Goal: Task Accomplishment & Management: Manage account settings

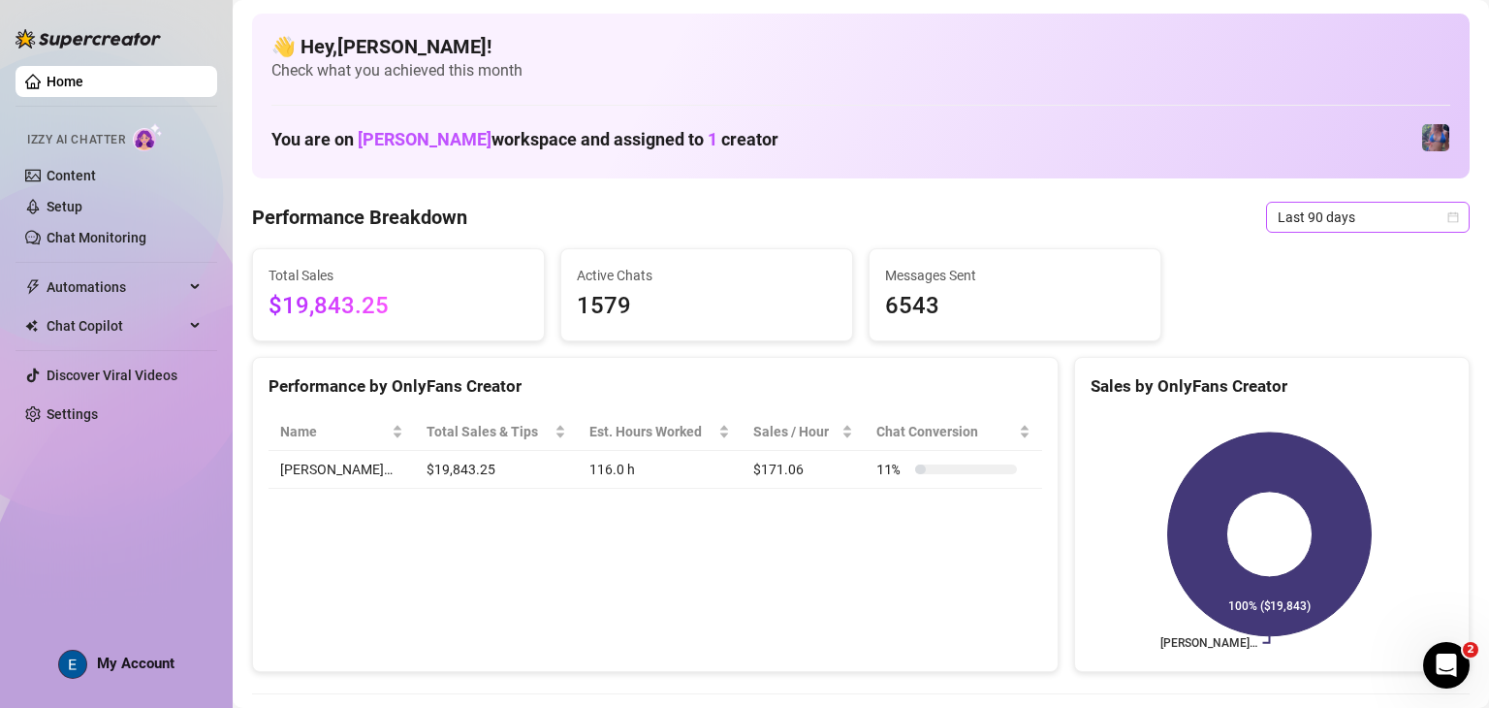
click at [1342, 232] on div "Last 90 days" at bounding box center [1368, 217] width 204 height 31
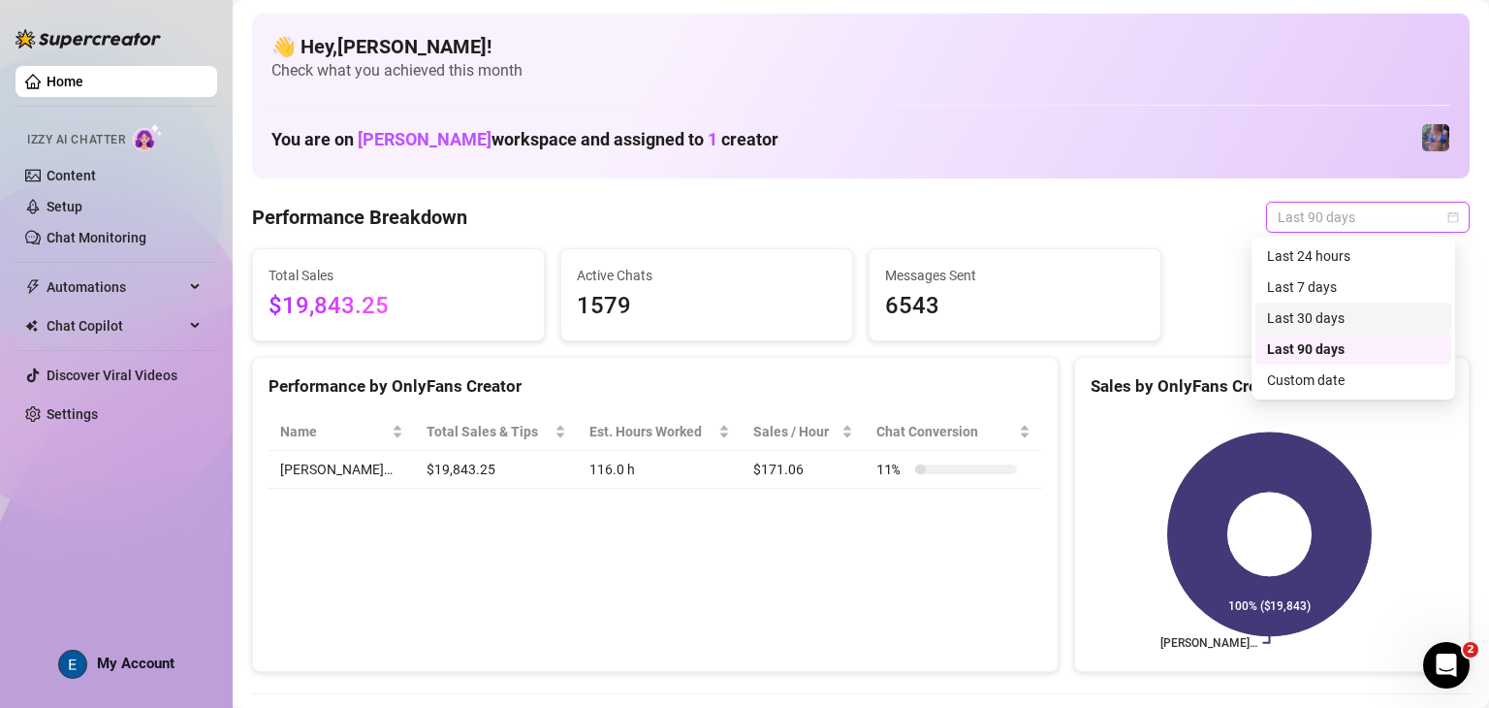
click at [1347, 320] on div "Last 30 days" at bounding box center [1353, 317] width 173 height 21
click at [1403, 222] on span "Last 30 days" at bounding box center [1368, 217] width 180 height 29
click at [1376, 354] on div "Last 90 days" at bounding box center [1353, 348] width 173 height 21
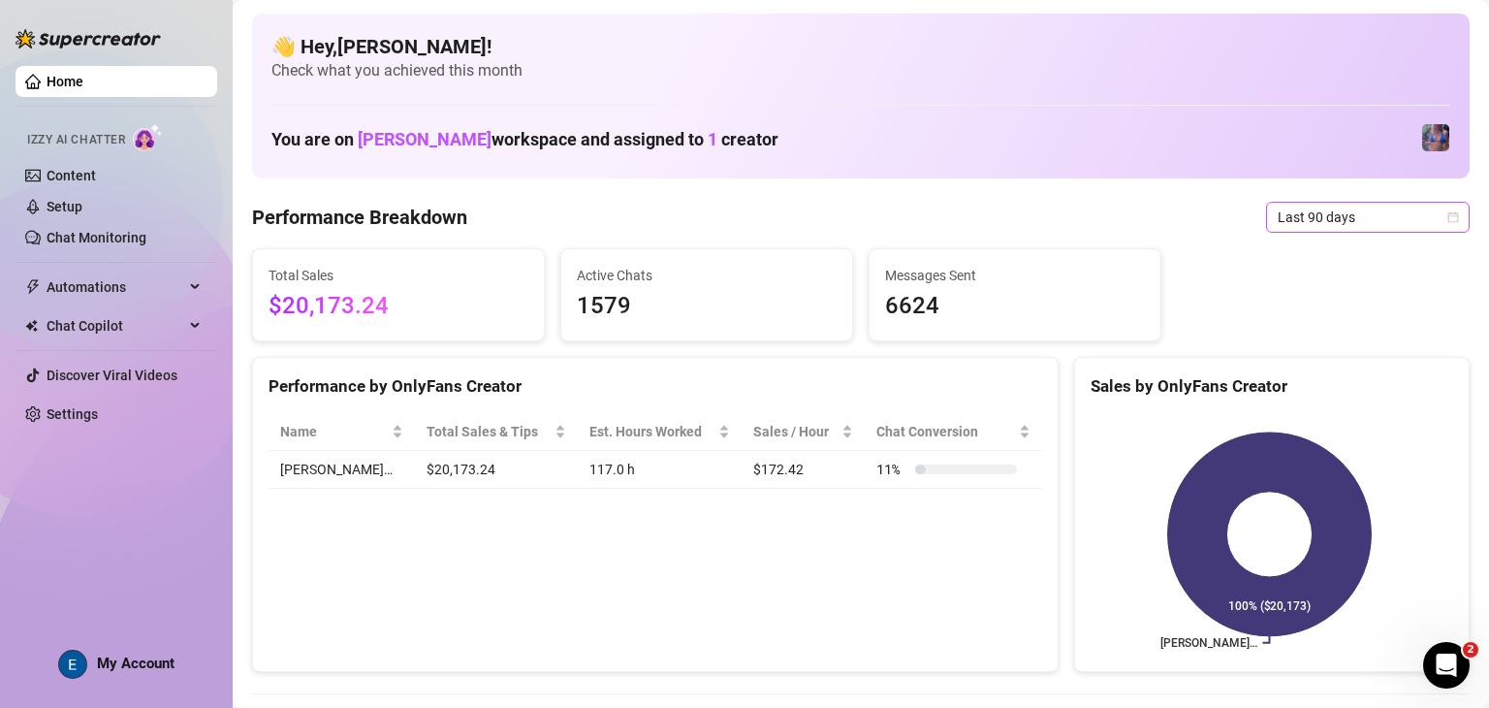
click at [1389, 224] on span "Last 90 days" at bounding box center [1368, 217] width 180 height 29
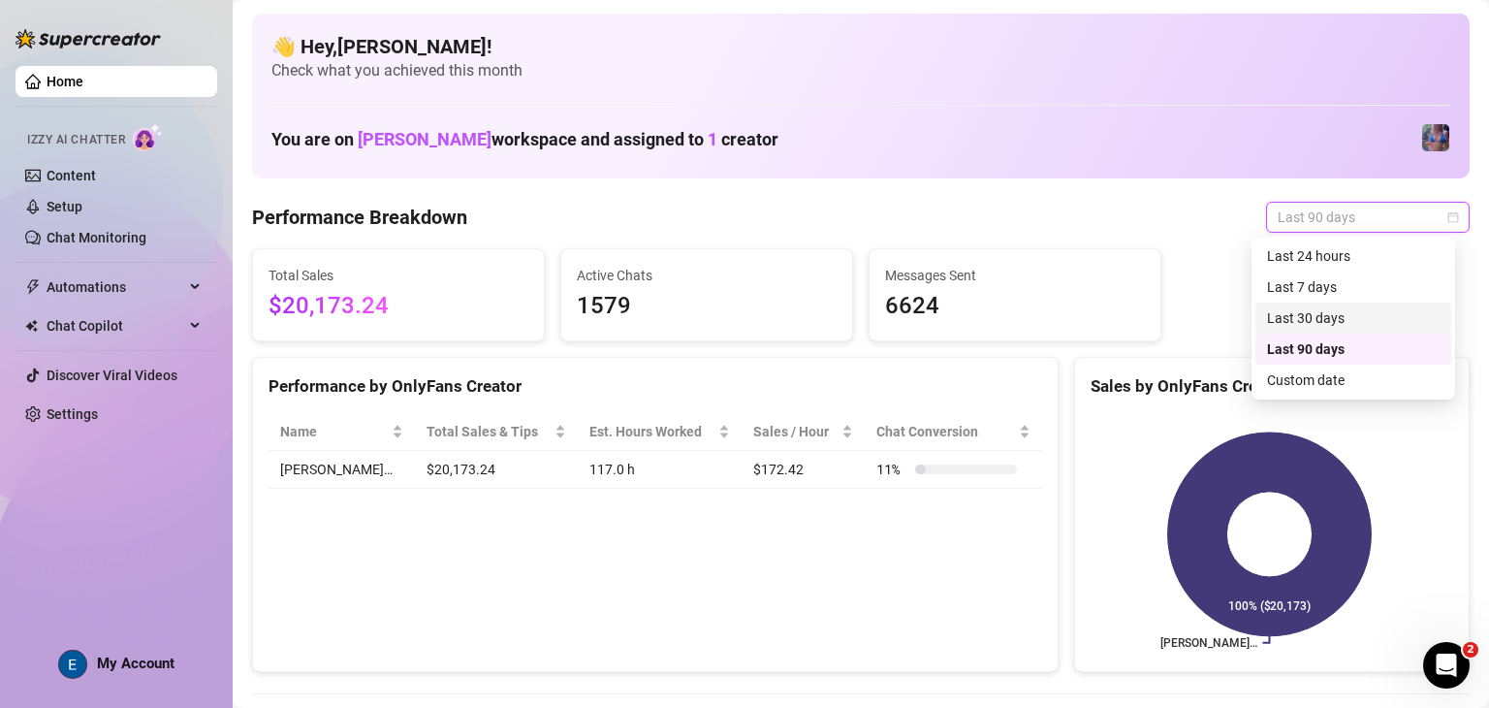
click at [1361, 328] on div "Last 30 days" at bounding box center [1353, 317] width 173 height 21
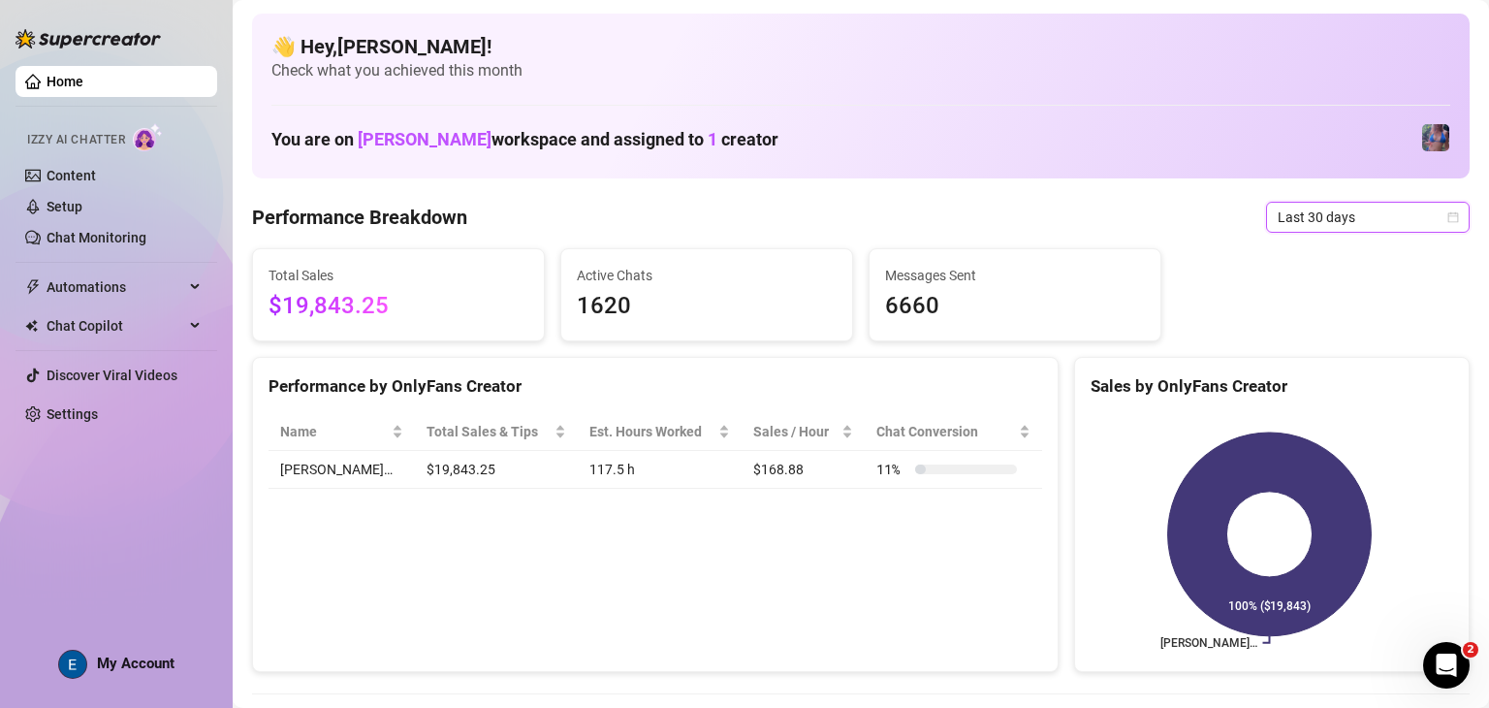
click at [1391, 226] on span "Last 30 days" at bounding box center [1368, 217] width 180 height 29
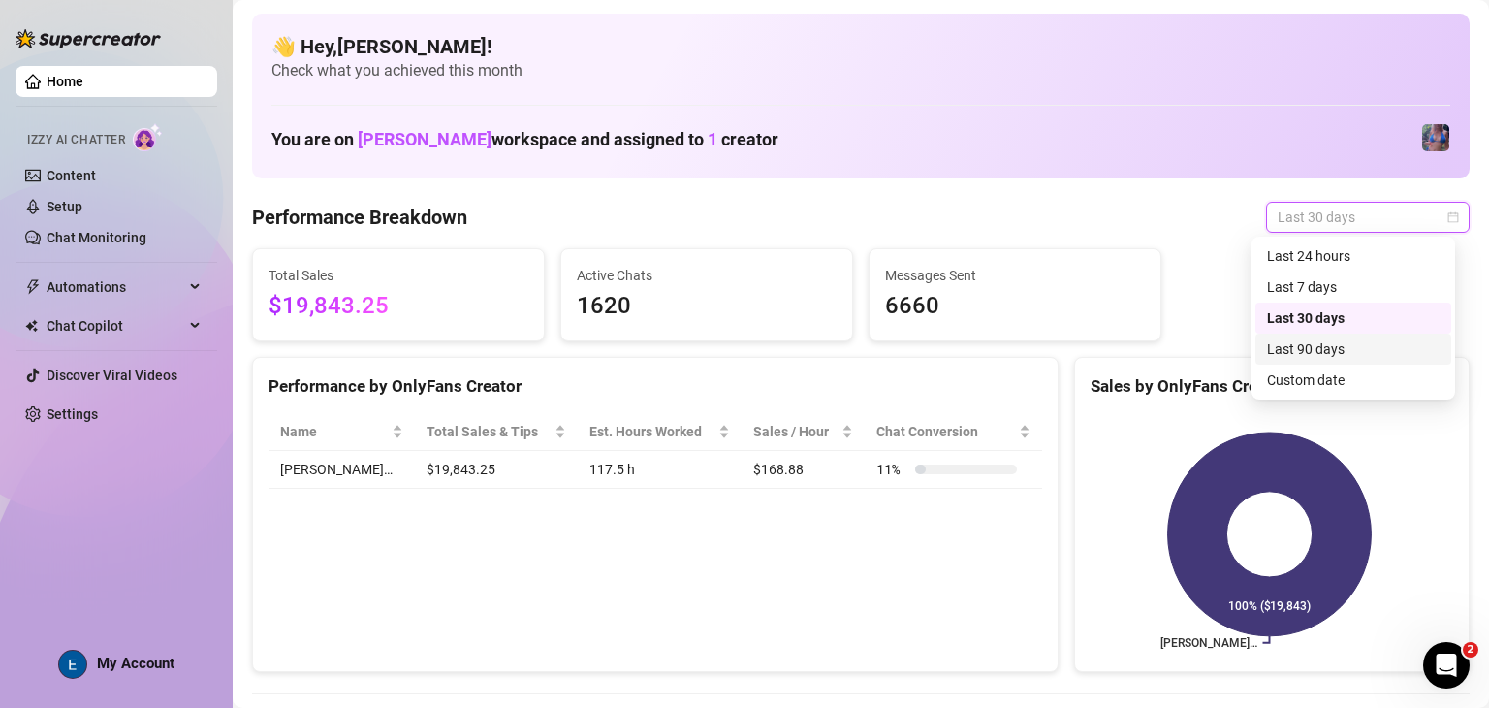
click at [1365, 357] on div "Last 90 days" at bounding box center [1353, 348] width 173 height 21
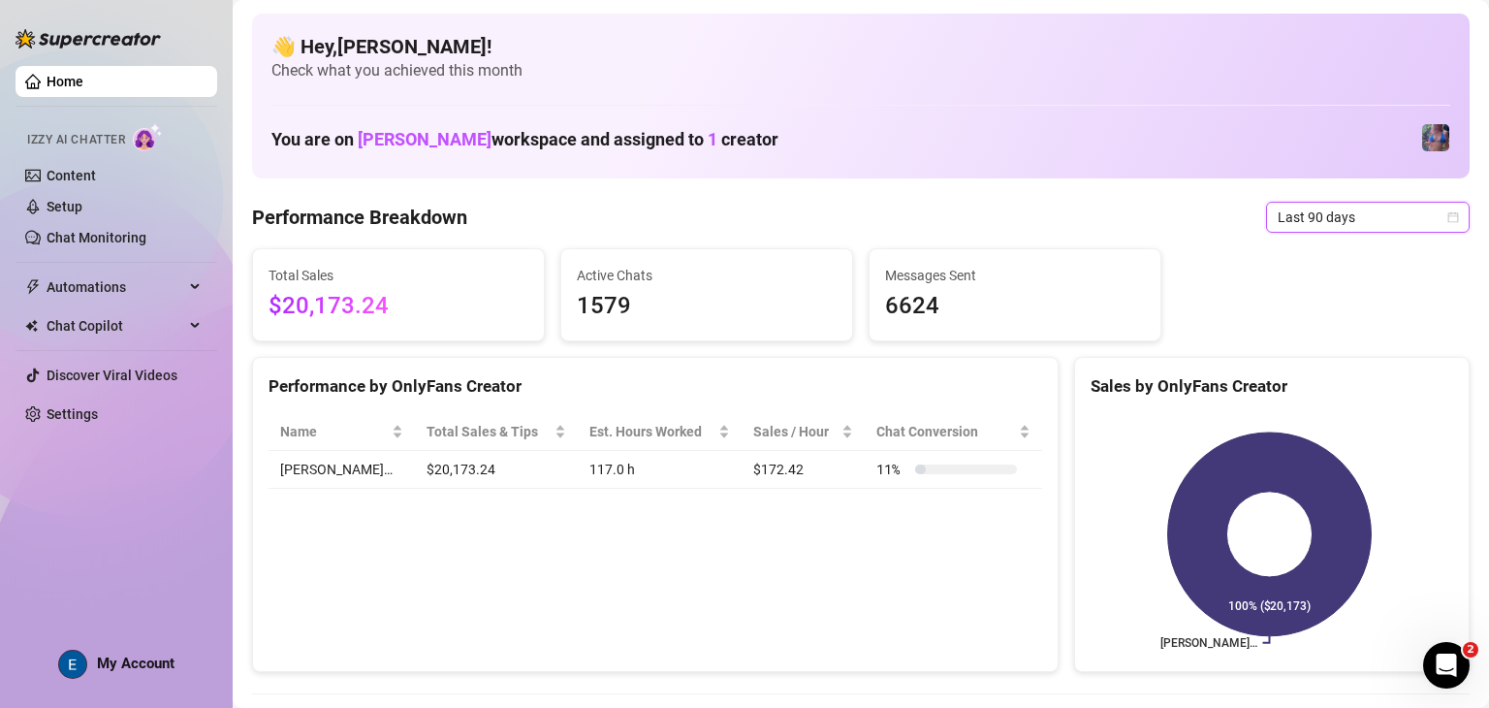
click at [1353, 228] on span "Last 90 days" at bounding box center [1368, 217] width 180 height 29
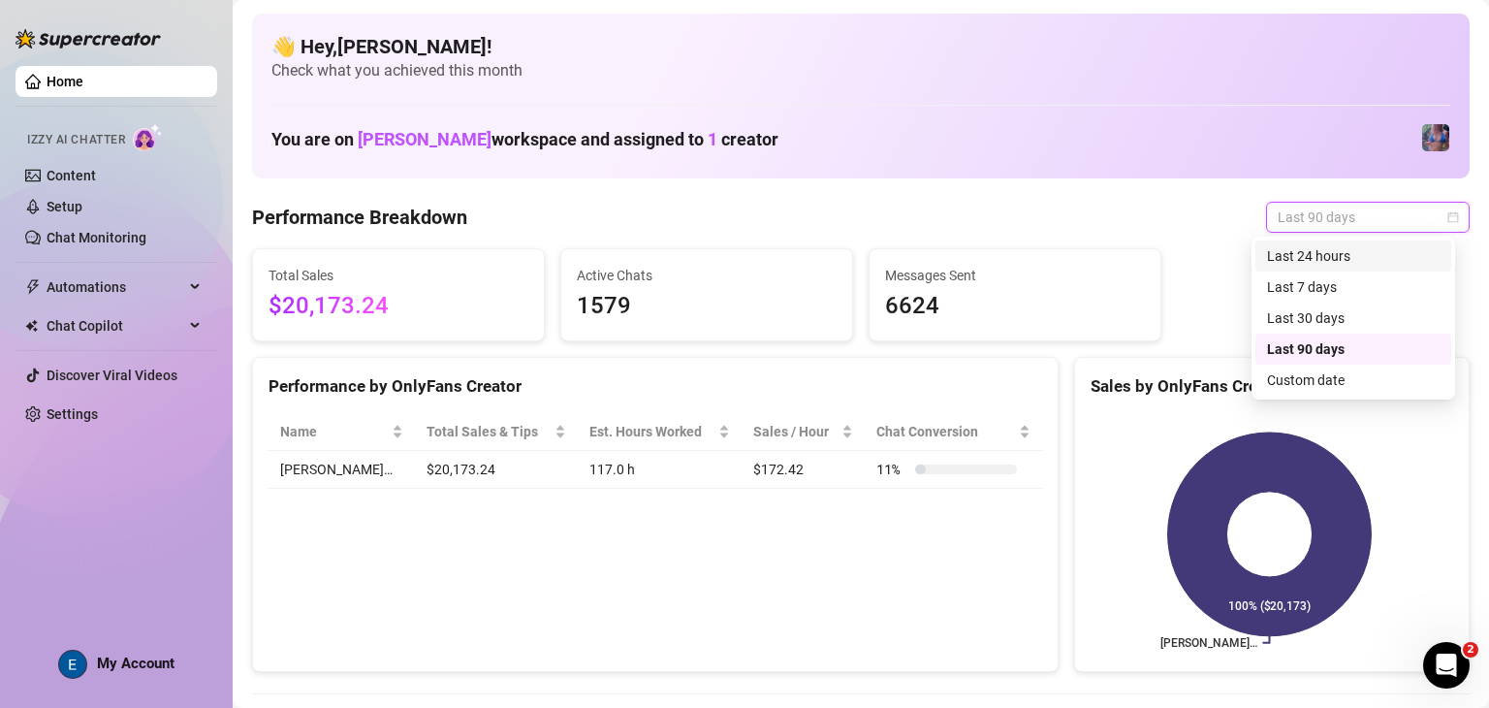
click at [1353, 263] on div "Last 24 hours" at bounding box center [1353, 255] width 173 height 21
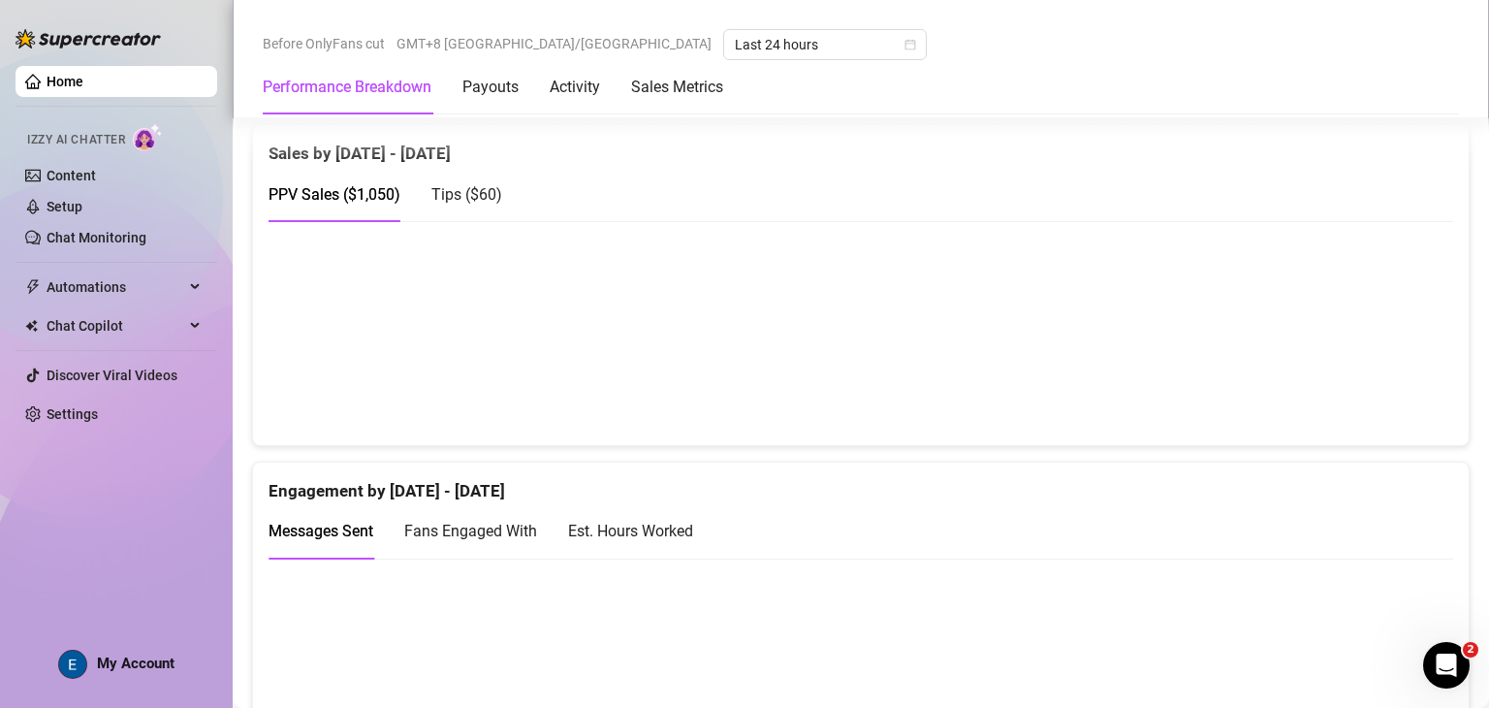
scroll to position [941, 0]
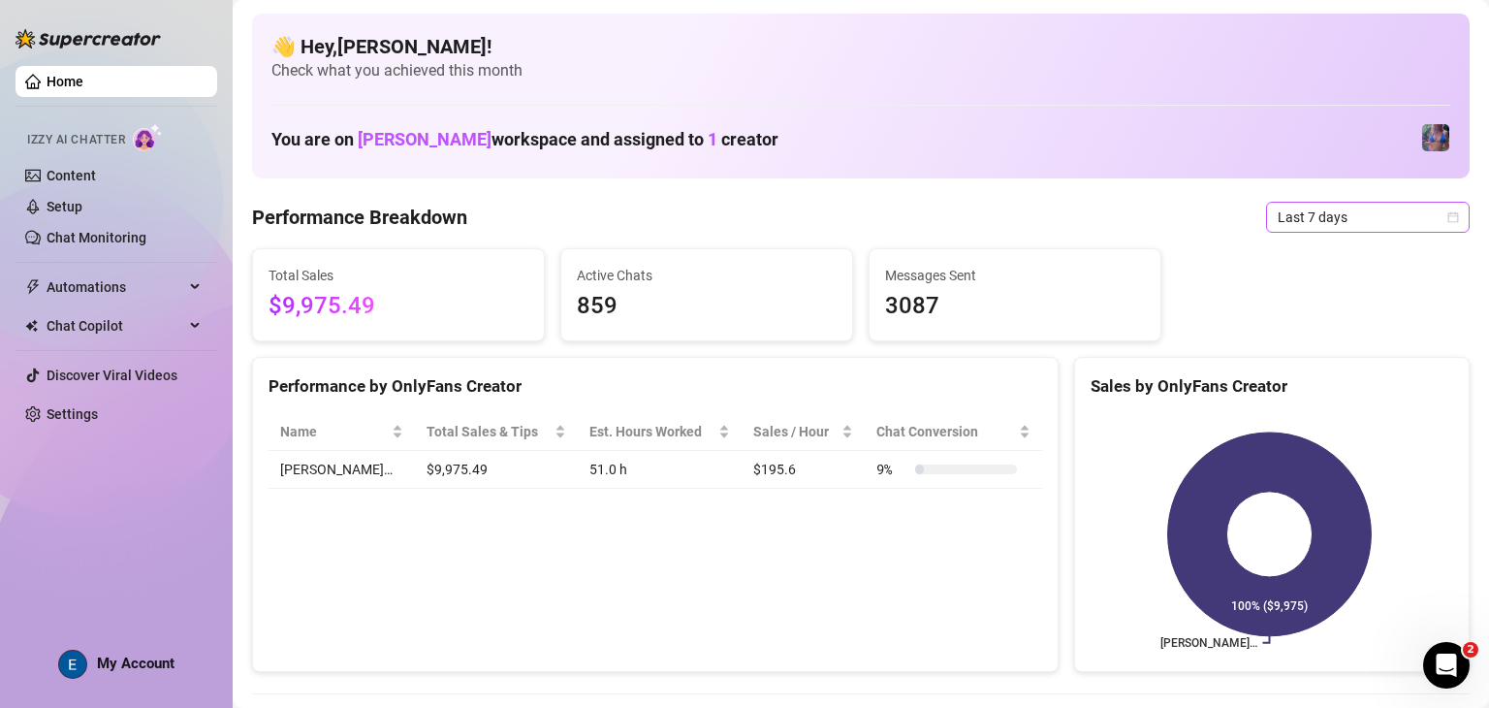
click at [1344, 213] on span "Last 7 days" at bounding box center [1368, 217] width 180 height 29
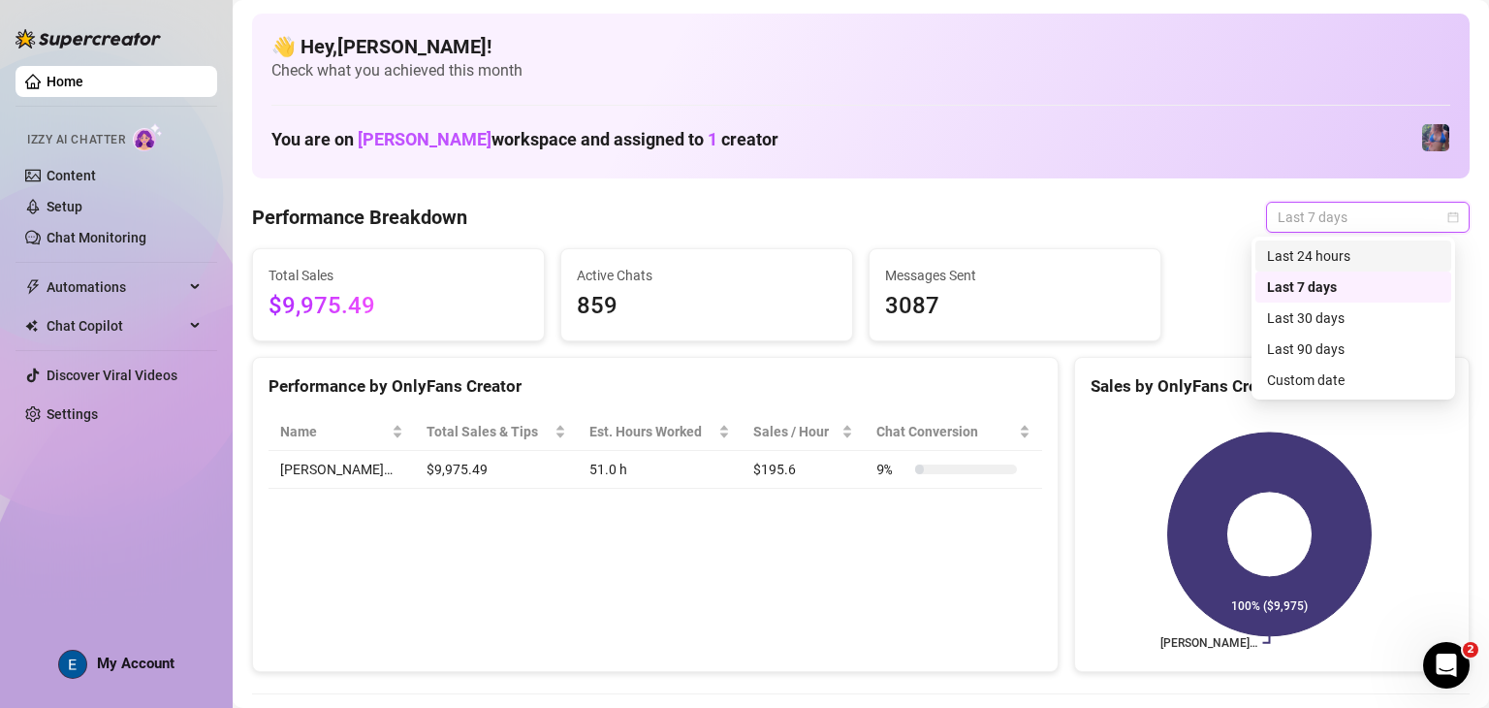
click at [1343, 262] on div "Last 24 hours" at bounding box center [1353, 255] width 173 height 21
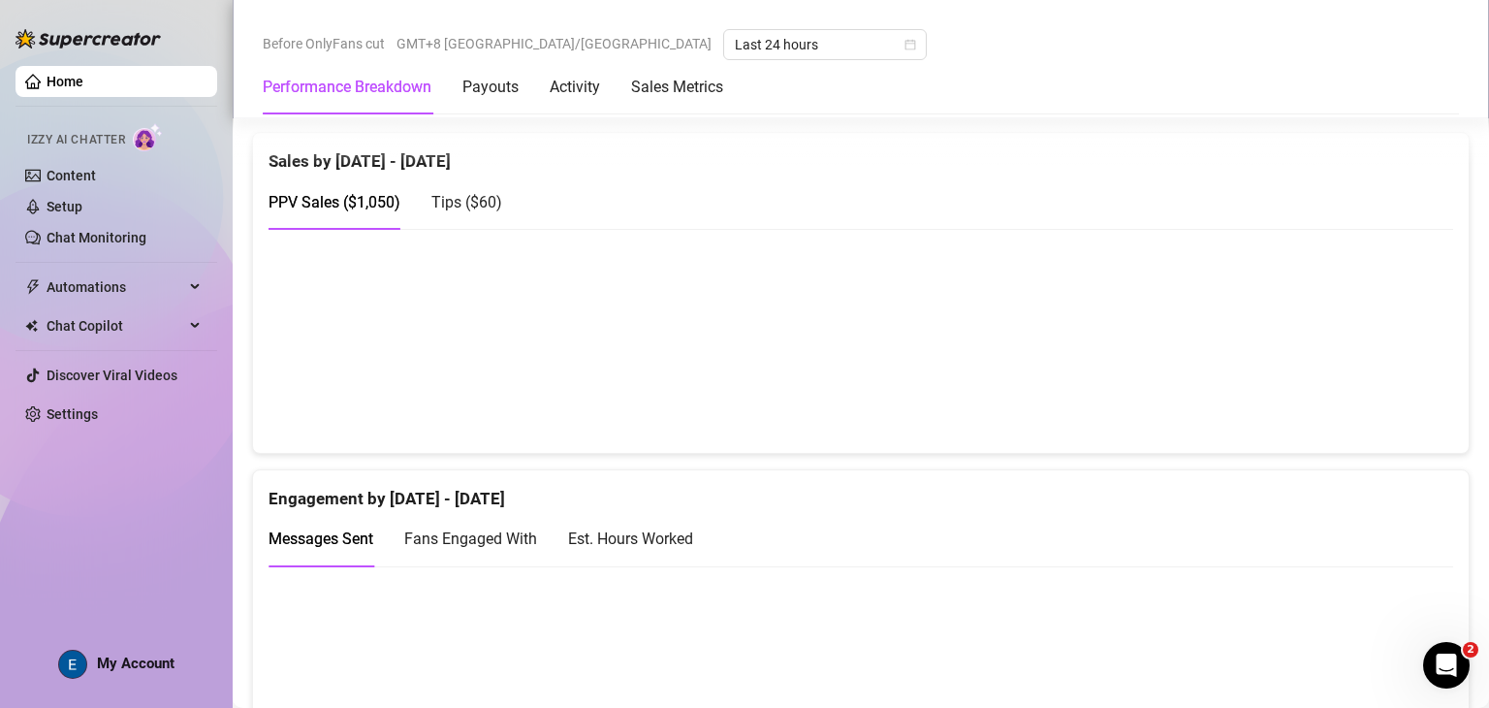
scroll to position [934, 0]
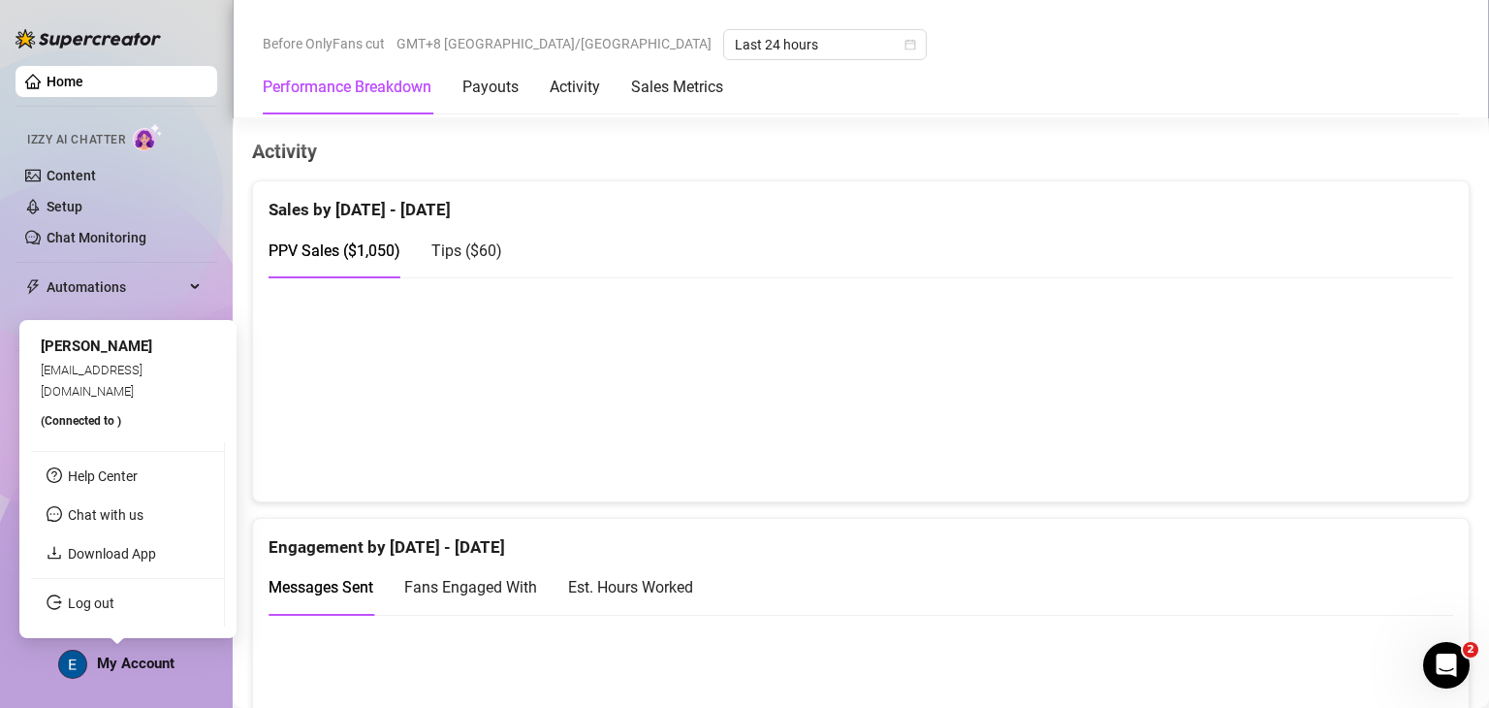
click at [156, 664] on span "My Account" at bounding box center [136, 662] width 78 height 17
click at [114, 610] on link "Log out" at bounding box center [91, 603] width 47 height 16
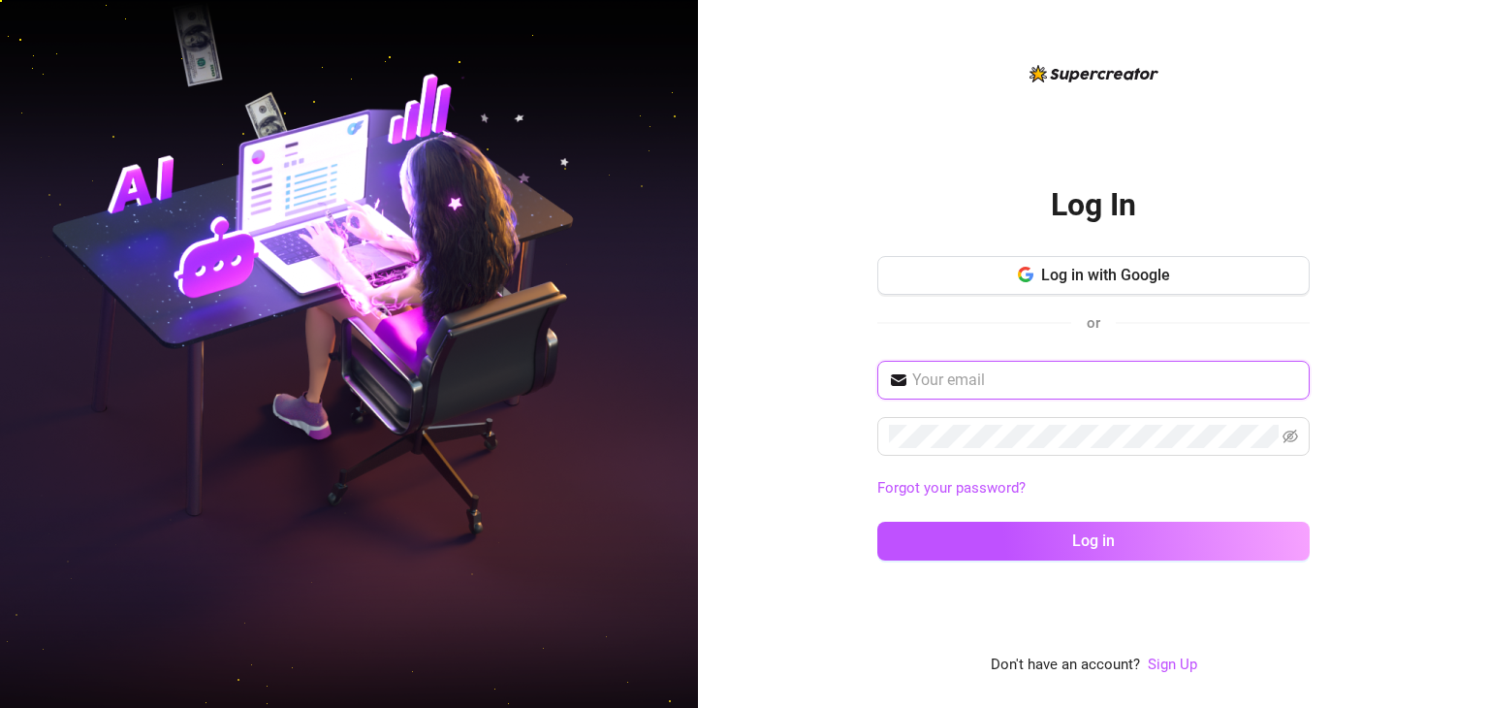
click at [1111, 388] on input "text" at bounding box center [1105, 379] width 386 height 23
type input "mattrix.vallejo@gmail.com"
click at [877, 522] on button "Log in" at bounding box center [1093, 541] width 432 height 39
